Goal: Task Accomplishment & Management: Manage account settings

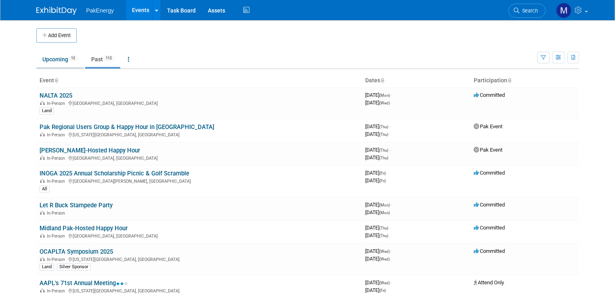
click at [44, 59] on link "Upcoming 12" at bounding box center [59, 59] width 47 height 15
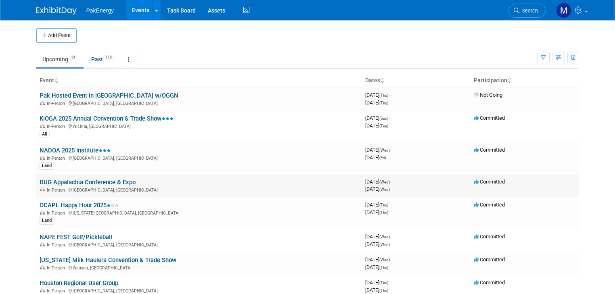
click at [95, 179] on link "DUG Appalachia Conference & Expo" at bounding box center [88, 182] width 96 height 7
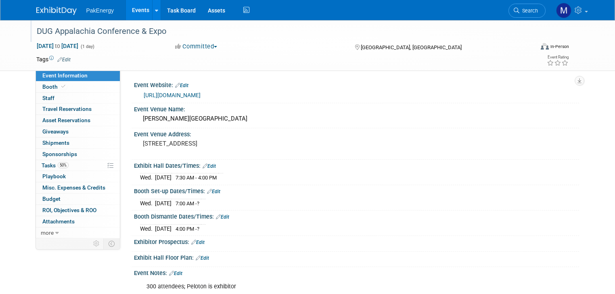
click at [34, 25] on div "DUG Appalachia Conference & Expo" at bounding box center [279, 31] width 490 height 15
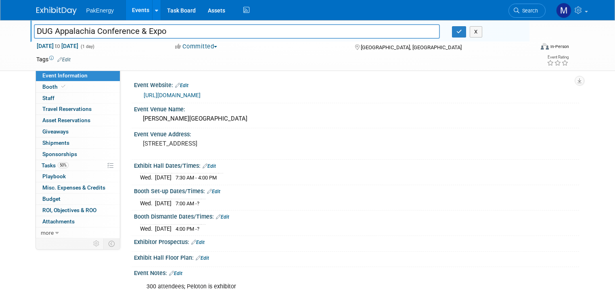
drag, startPoint x: 30, startPoint y: 29, endPoint x: 178, endPoint y: 25, distance: 148.1
click at [178, 25] on input "DUG Appalachia Conference & Expo" at bounding box center [237, 31] width 406 height 14
click at [205, 120] on div "David L. Lawrence Convention Center" at bounding box center [356, 119] width 433 height 13
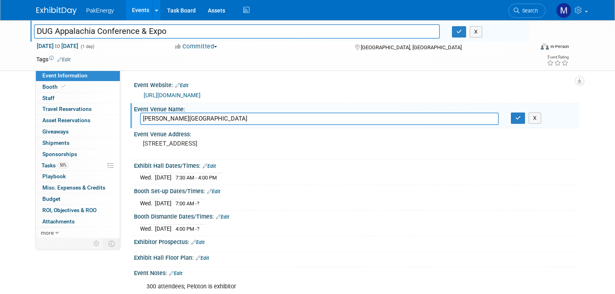
drag, startPoint x: 134, startPoint y: 118, endPoint x: 245, endPoint y: 119, distance: 110.5
click at [245, 119] on input "David L. Lawrence Convention Center" at bounding box center [319, 119] width 359 height 13
click at [229, 140] on pre "1000 Fort Duquesne Blvd, Pittsburgh, PA 15222" at bounding box center [227, 143] width 168 height 7
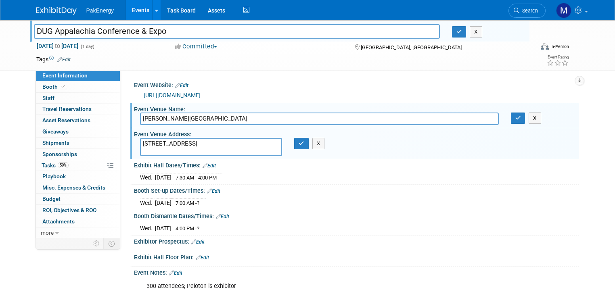
drag, startPoint x: 135, startPoint y: 144, endPoint x: 267, endPoint y: 144, distance: 132.3
click at [267, 144] on textarea "1000 Fort Duquesne Blvd, Pittsburgh, PA 15222" at bounding box center [211, 147] width 142 height 18
click at [298, 144] on icon "button" at bounding box center [301, 143] width 6 height 5
